Goal: Information Seeking & Learning: Learn about a topic

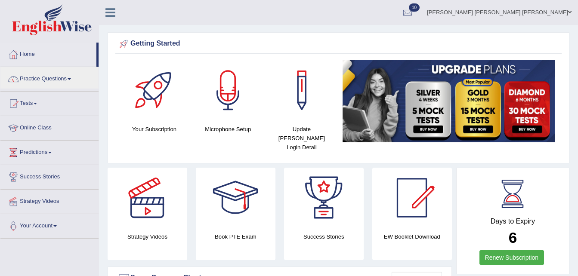
click at [61, 75] on link "Practice Questions" at bounding box center [49, 78] width 98 height 22
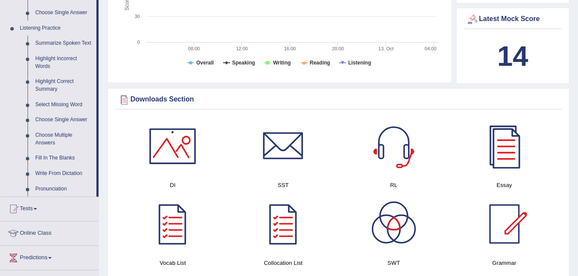
scroll to position [357, 0]
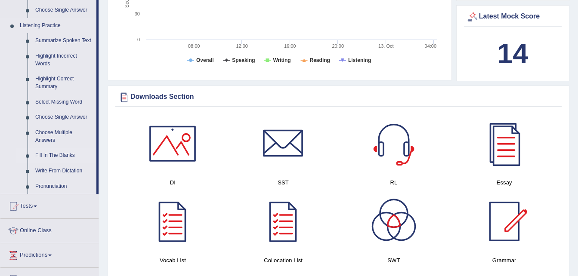
click at [69, 154] on link "Fill In The Blanks" at bounding box center [63, 155] width 65 height 15
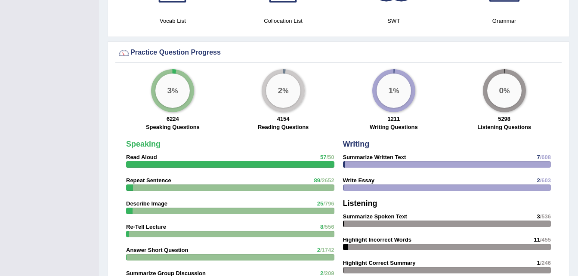
scroll to position [500, 0]
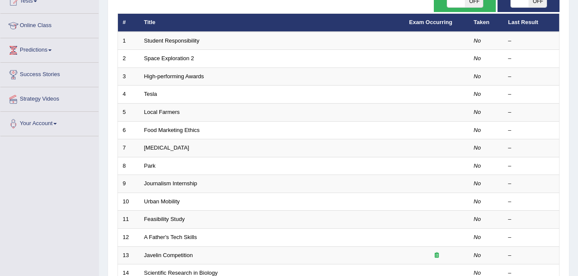
scroll to position [73, 0]
